Goal: Task Accomplishment & Management: Use online tool/utility

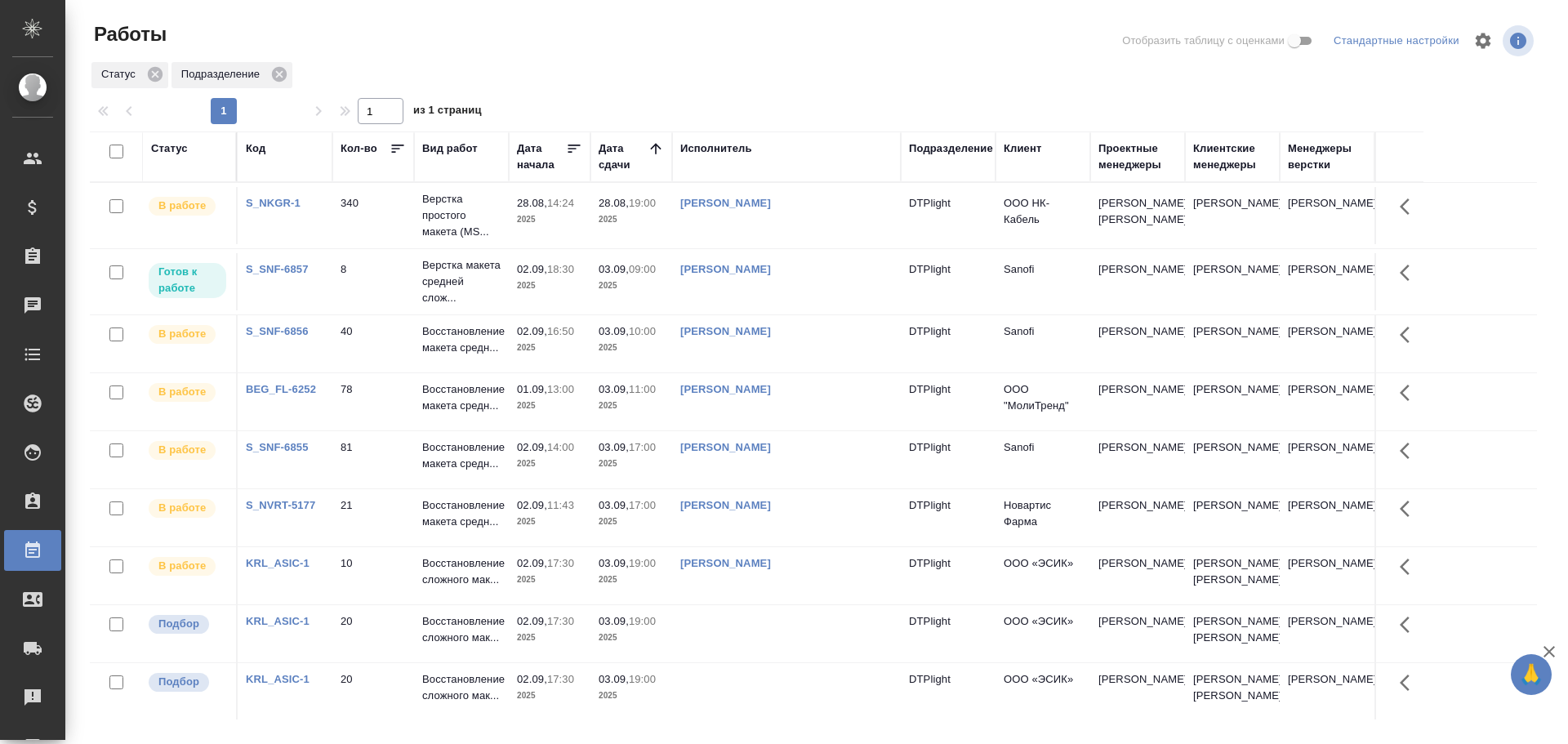
click at [871, 297] on td "[PERSON_NAME]" at bounding box center [786, 282] width 229 height 57
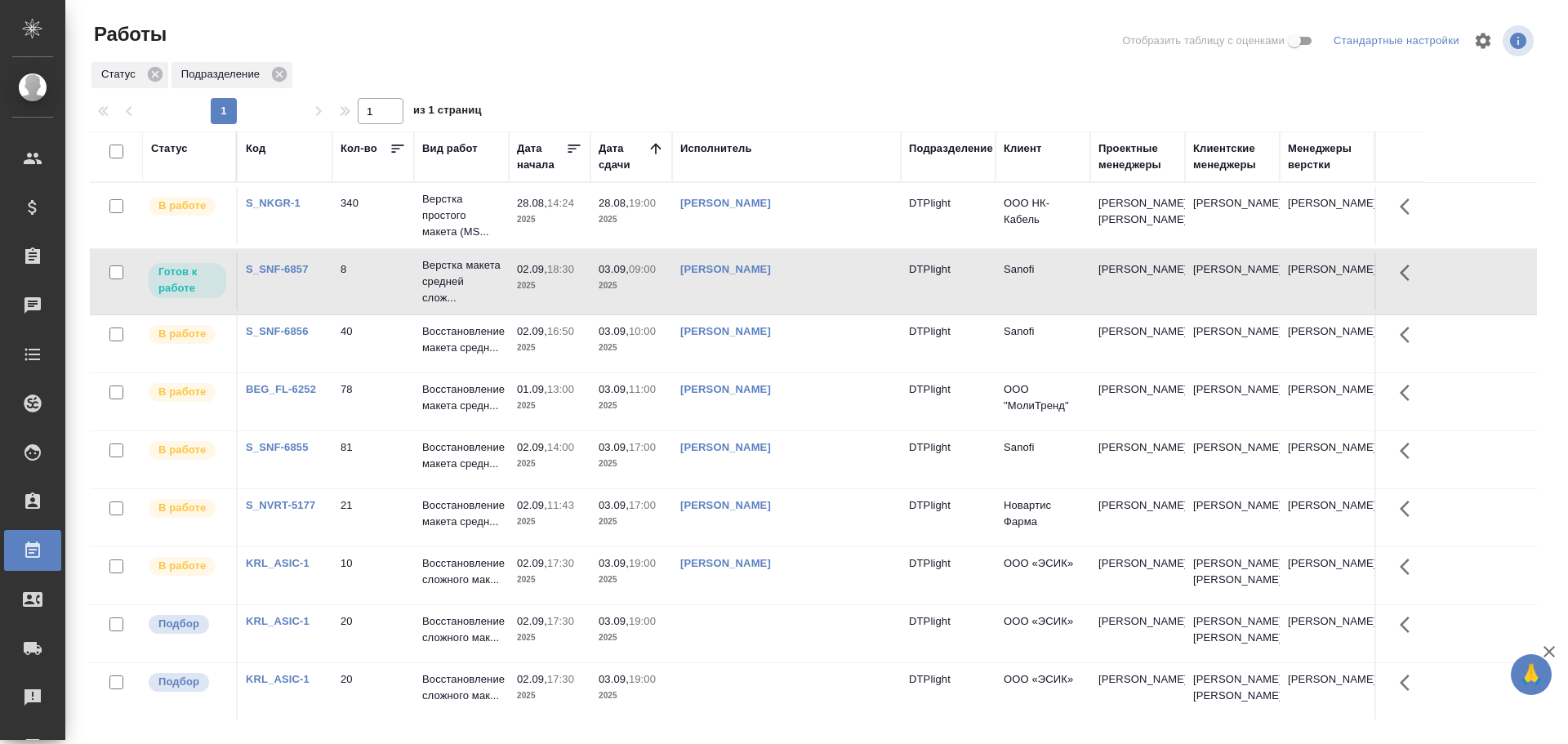
click at [871, 297] on td "[PERSON_NAME]" at bounding box center [786, 282] width 229 height 57
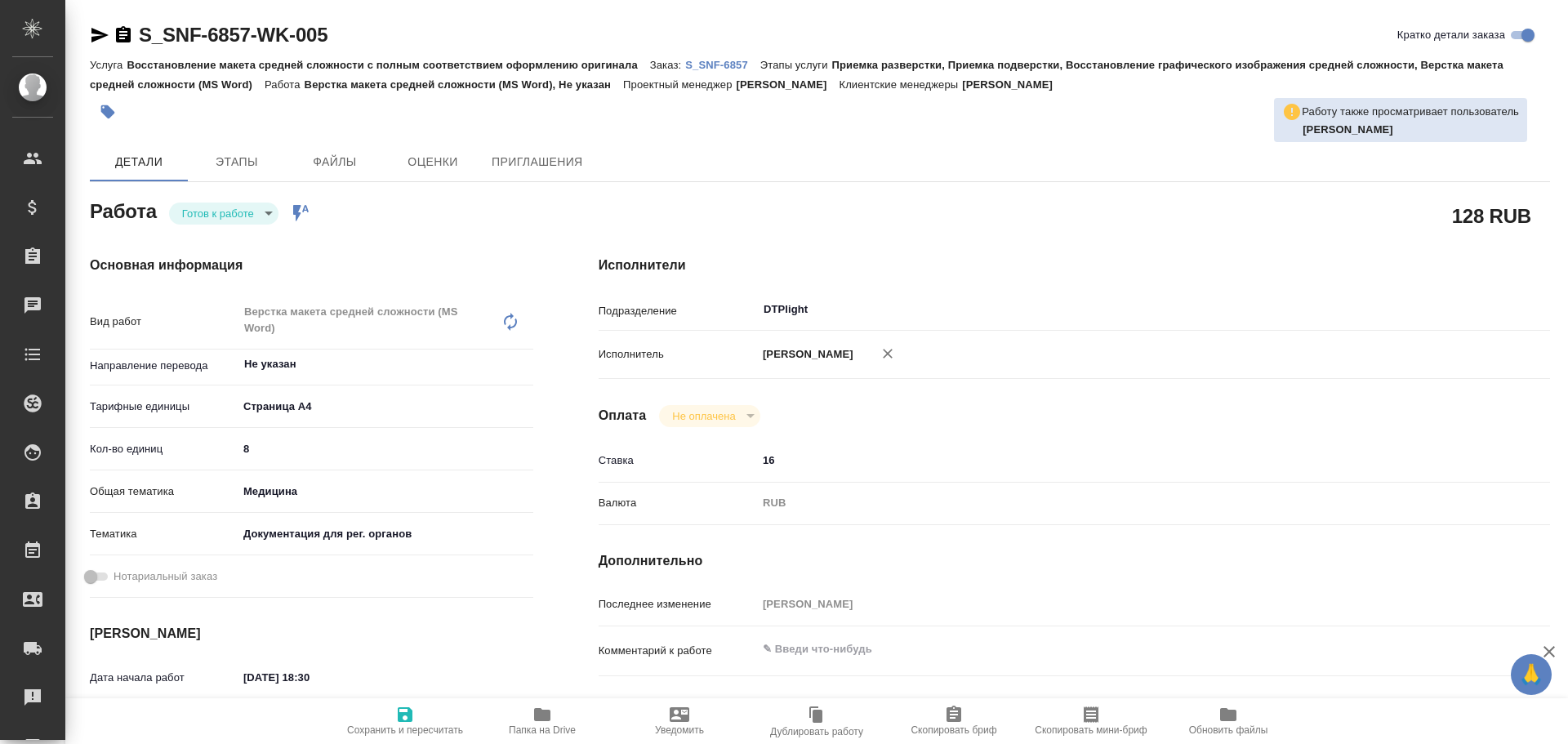
type textarea "x"
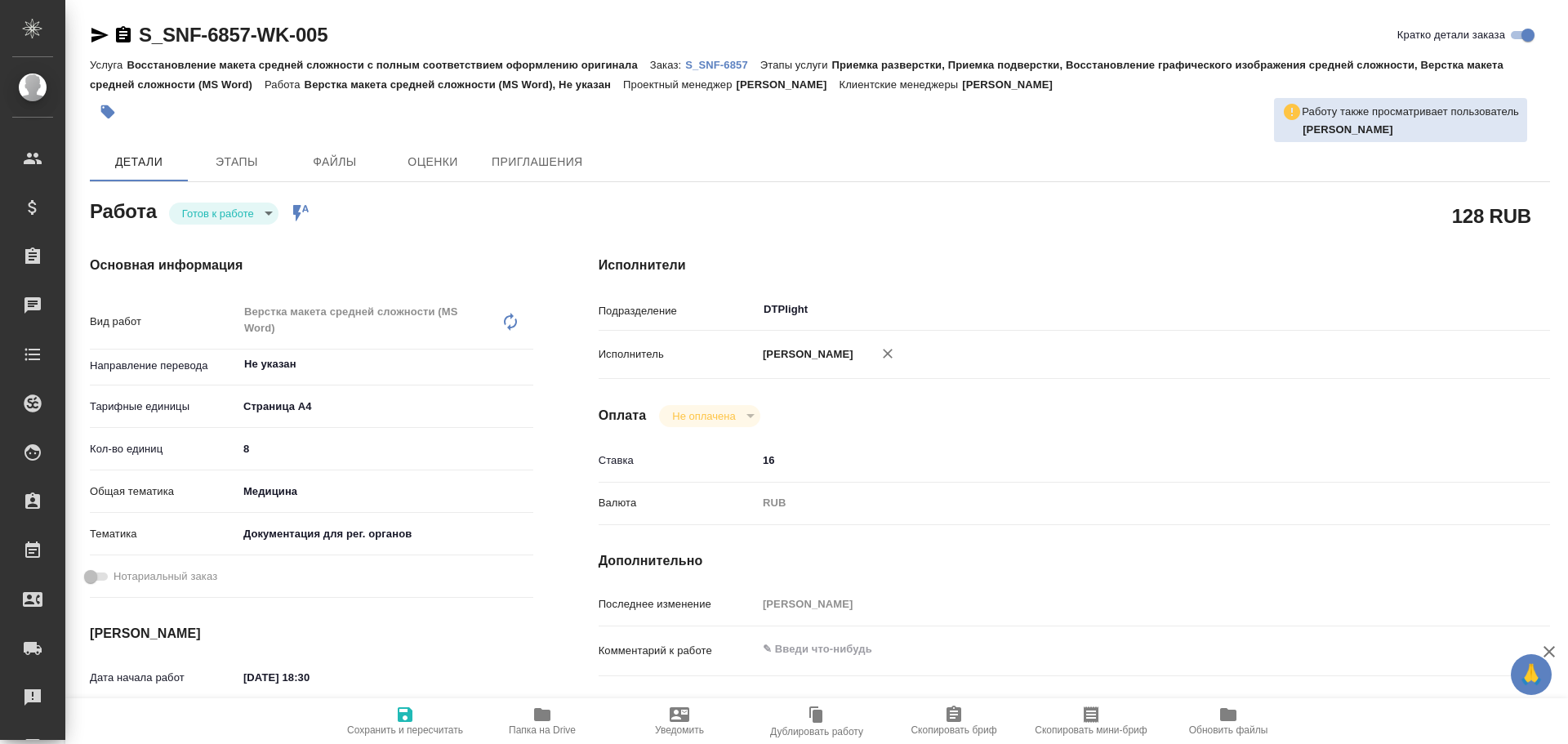
type textarea "x"
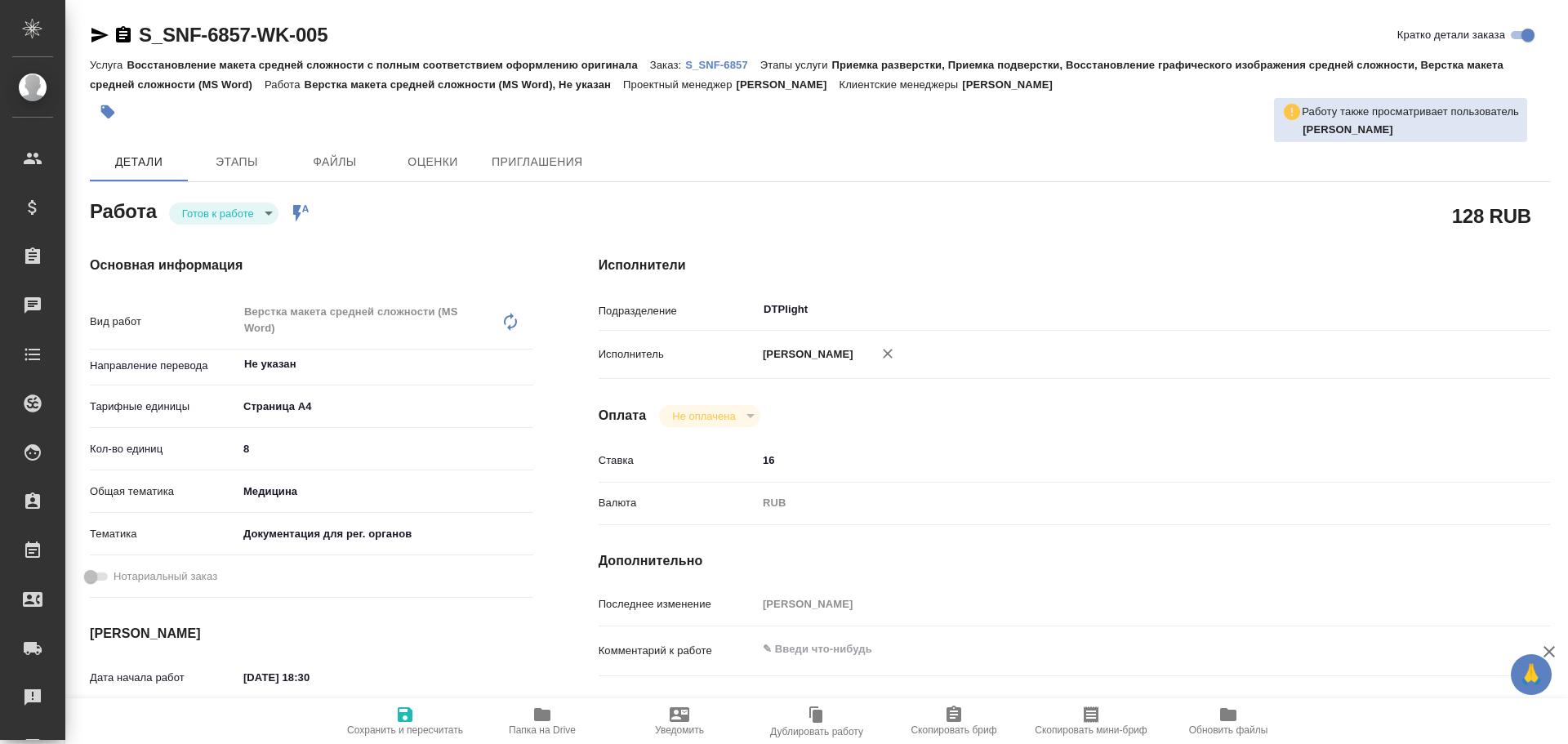
type textarea "x"
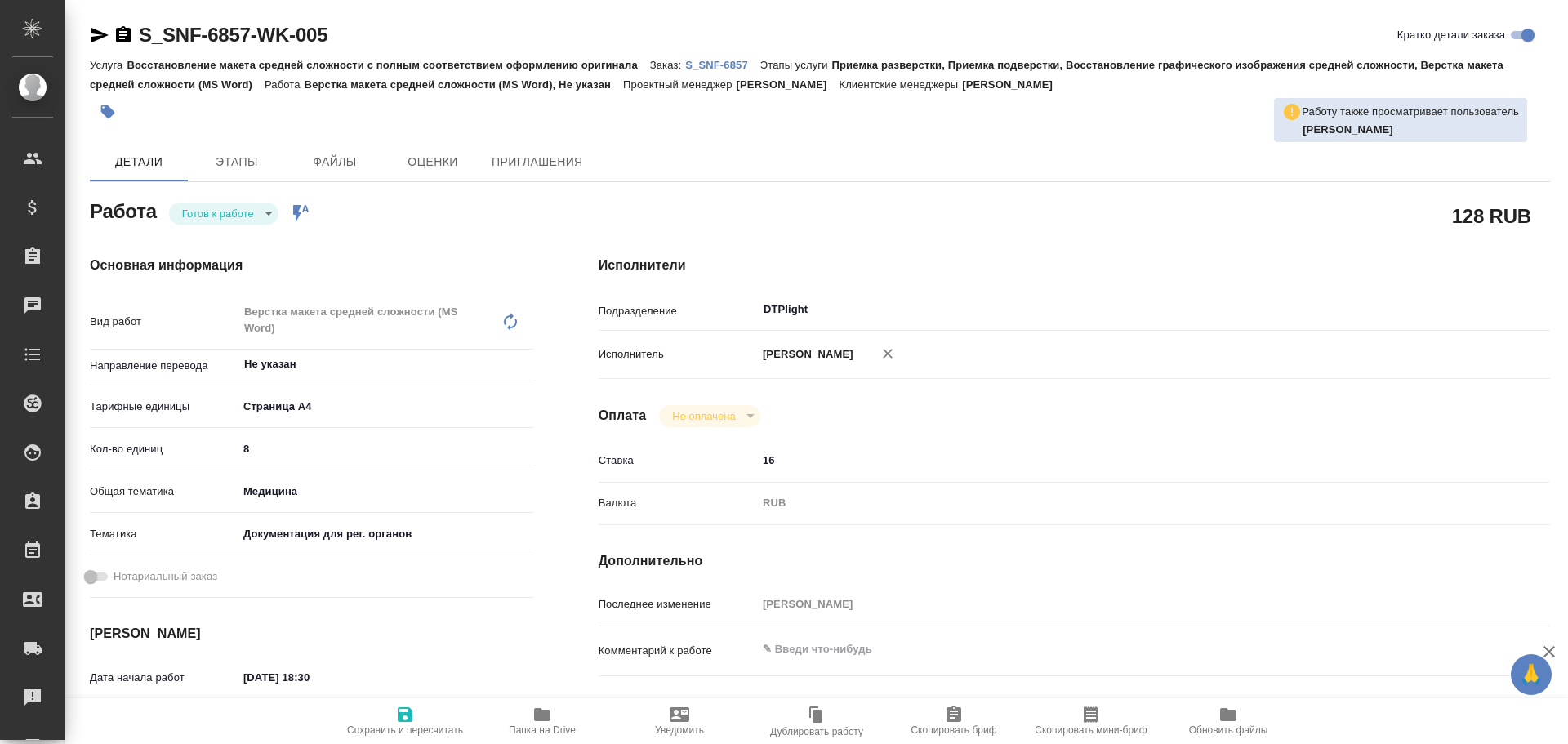
type textarea "x"
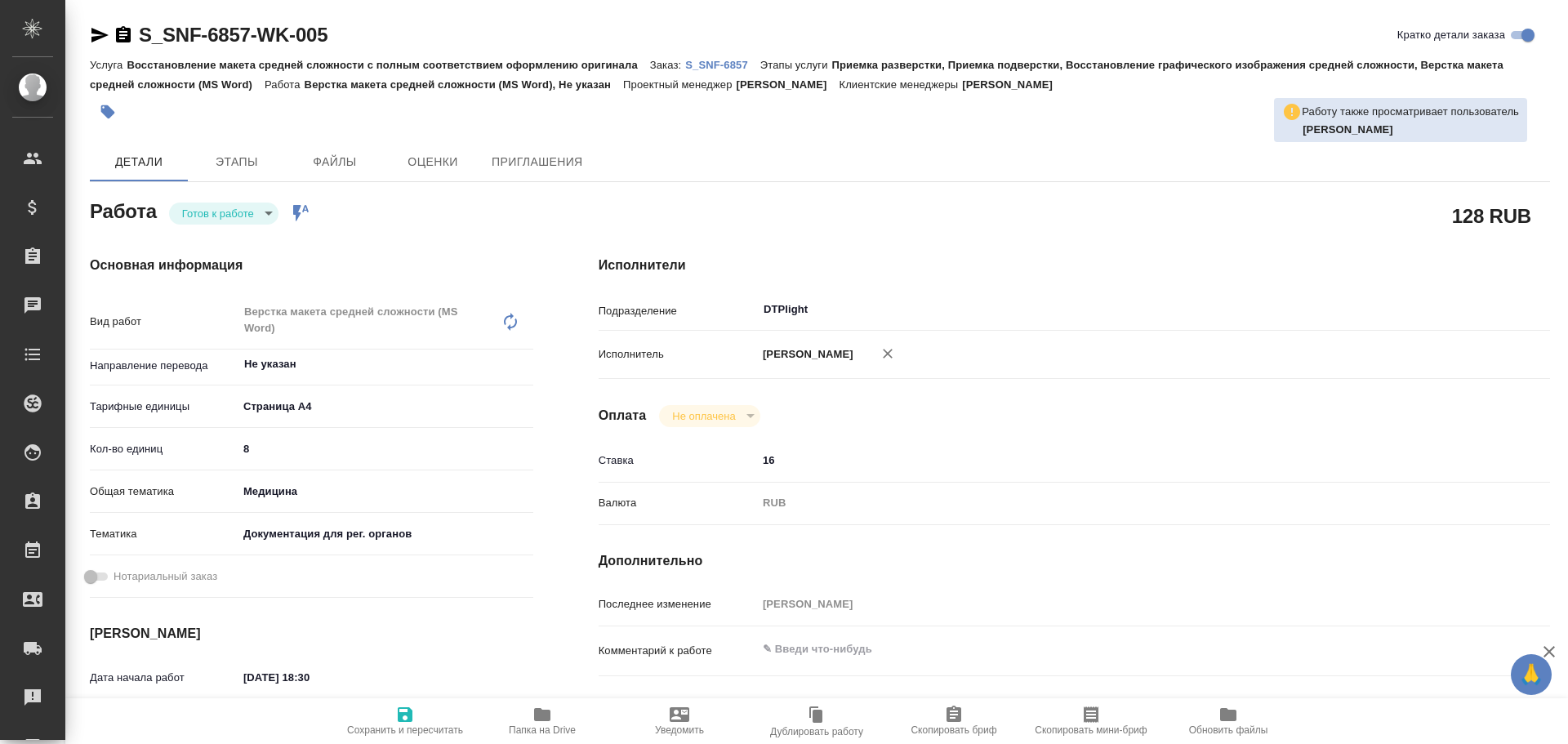
type textarea "x"
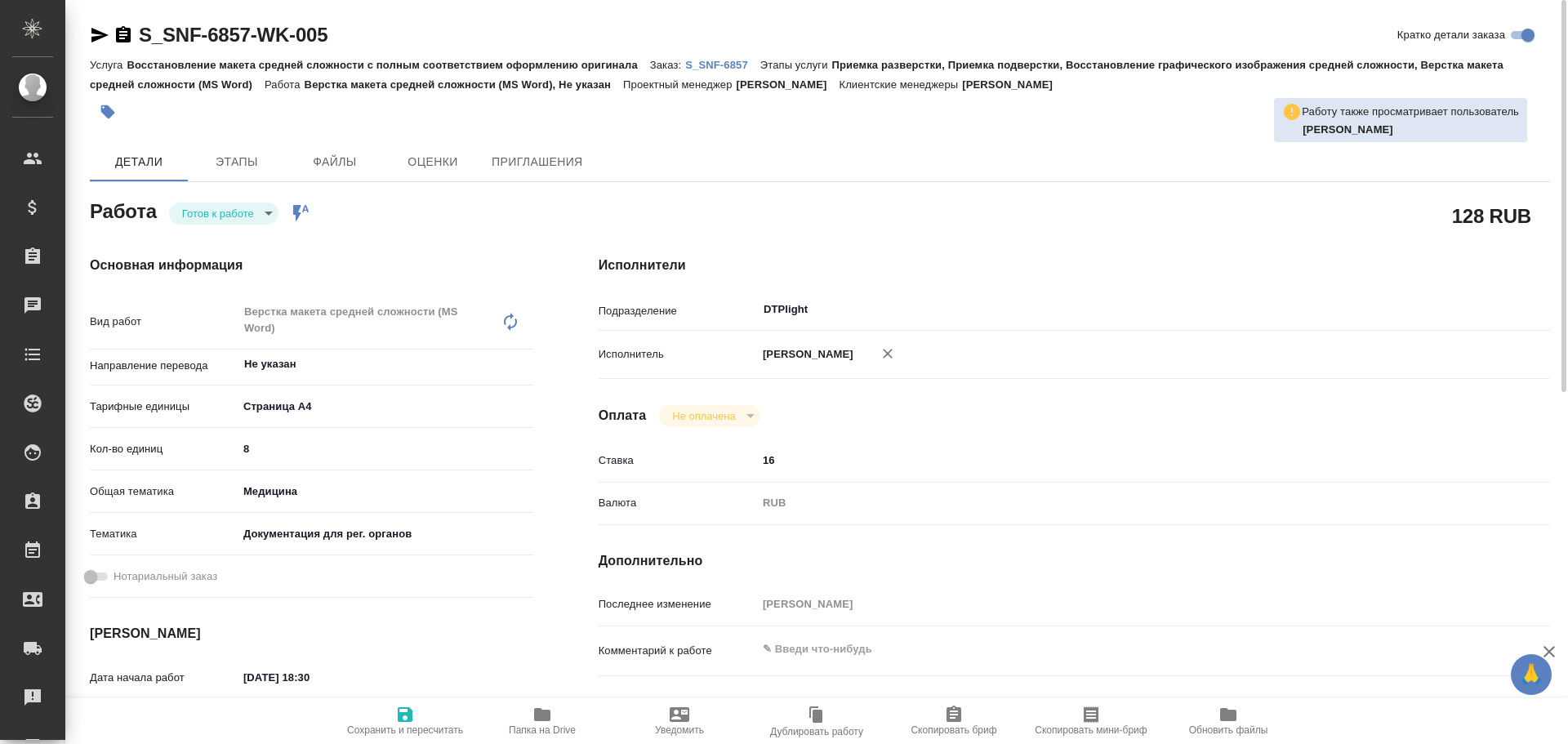
type textarea "x"
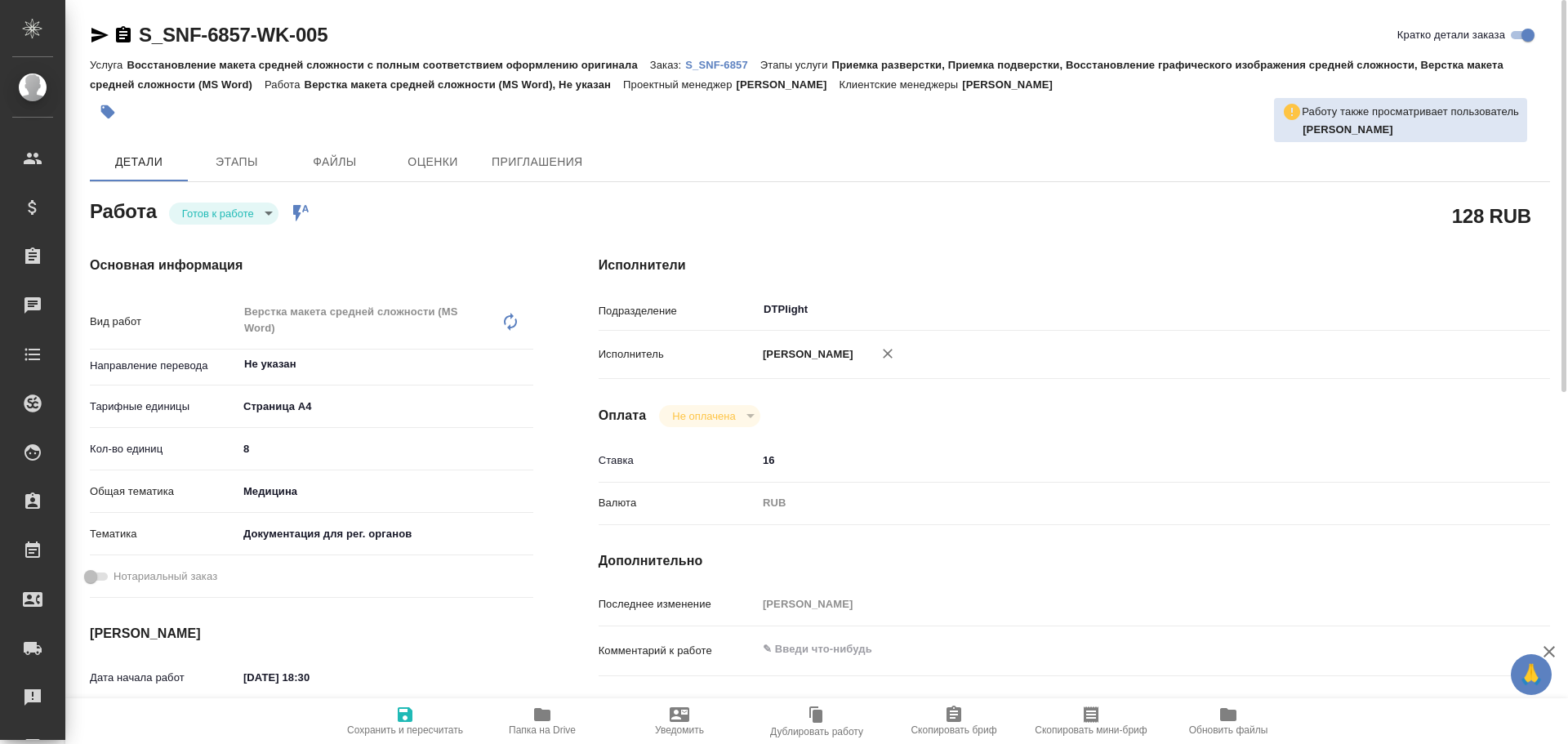
type textarea "x"
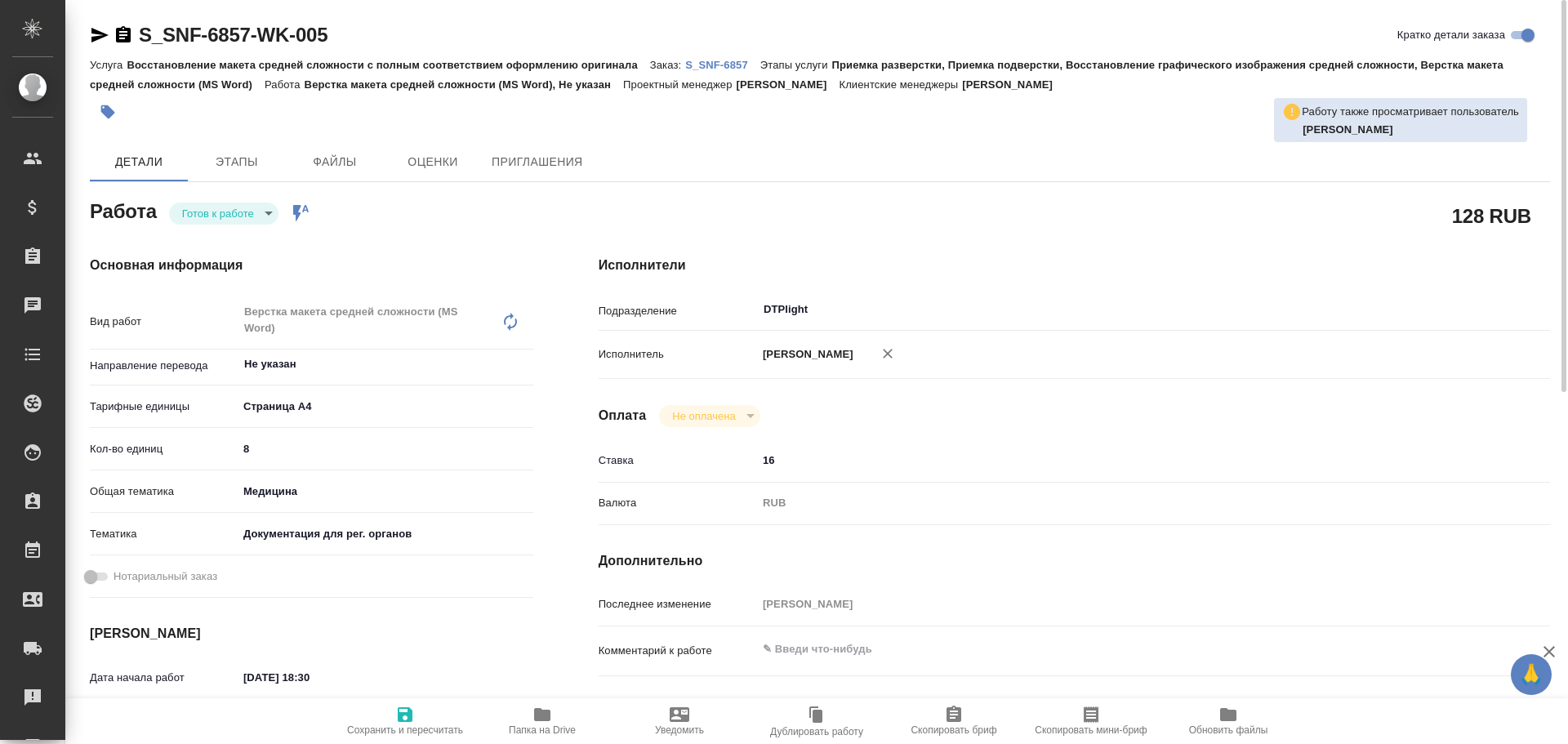
type textarea "x"
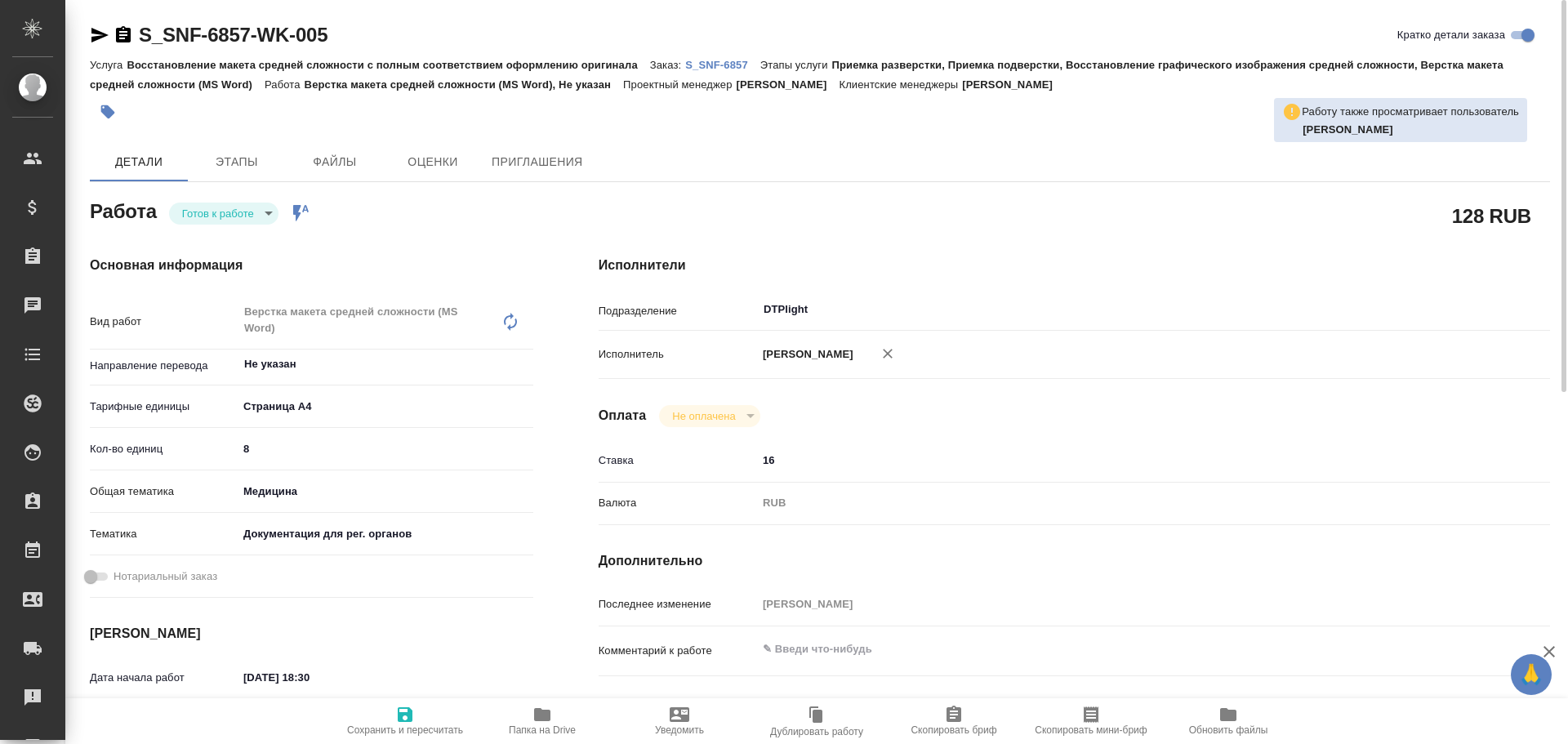
click at [555, 723] on span "Папка на Drive" at bounding box center [543, 721] width 118 height 31
